Goal: Answer question/provide support: Share knowledge or assist other users

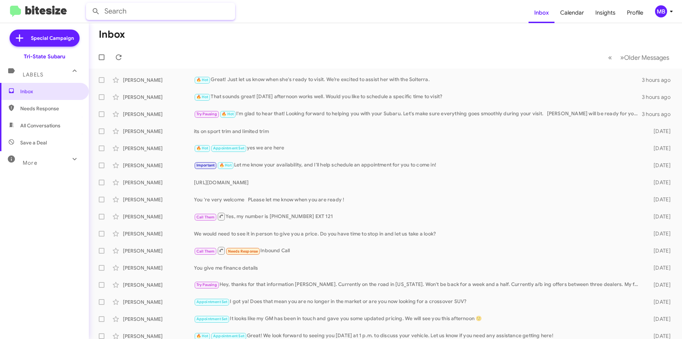
click at [179, 14] on input "text" at bounding box center [160, 11] width 149 height 17
click at [89, 4] on button at bounding box center [96, 11] width 14 height 14
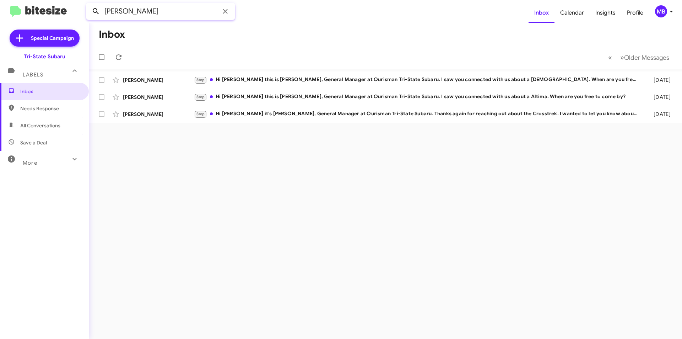
drag, startPoint x: 157, startPoint y: 12, endPoint x: 99, endPoint y: 5, distance: 58.7
click at [99, 5] on div "[PERSON_NAME]" at bounding box center [160, 11] width 149 height 17
click at [89, 4] on button at bounding box center [96, 11] width 14 height 14
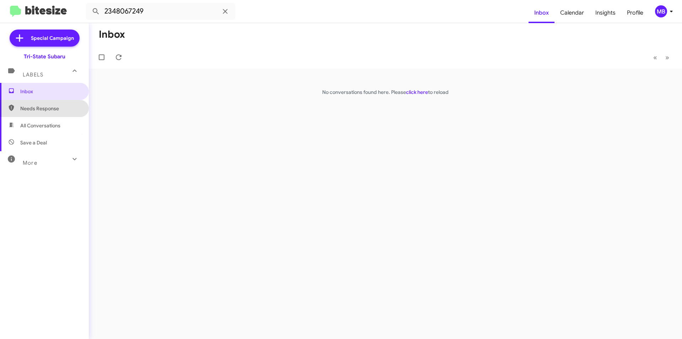
click at [59, 114] on span "Needs Response" at bounding box center [44, 108] width 89 height 17
type input "in:needs-response"
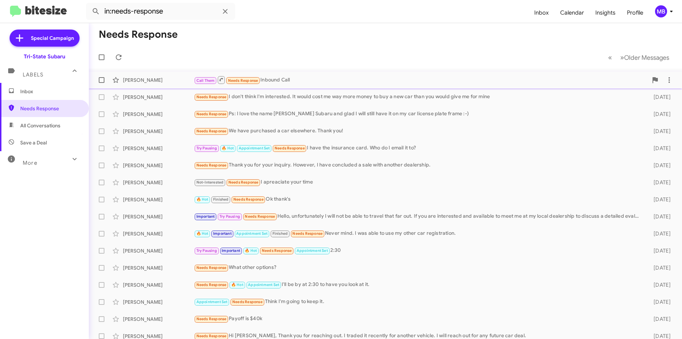
click at [138, 81] on div "[PERSON_NAME]" at bounding box center [158, 79] width 71 height 7
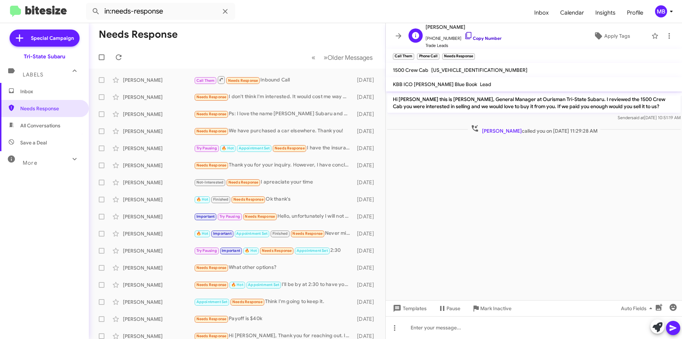
click at [486, 38] on link "Copy Number" at bounding box center [483, 38] width 37 height 5
